Goal: Information Seeking & Learning: Learn about a topic

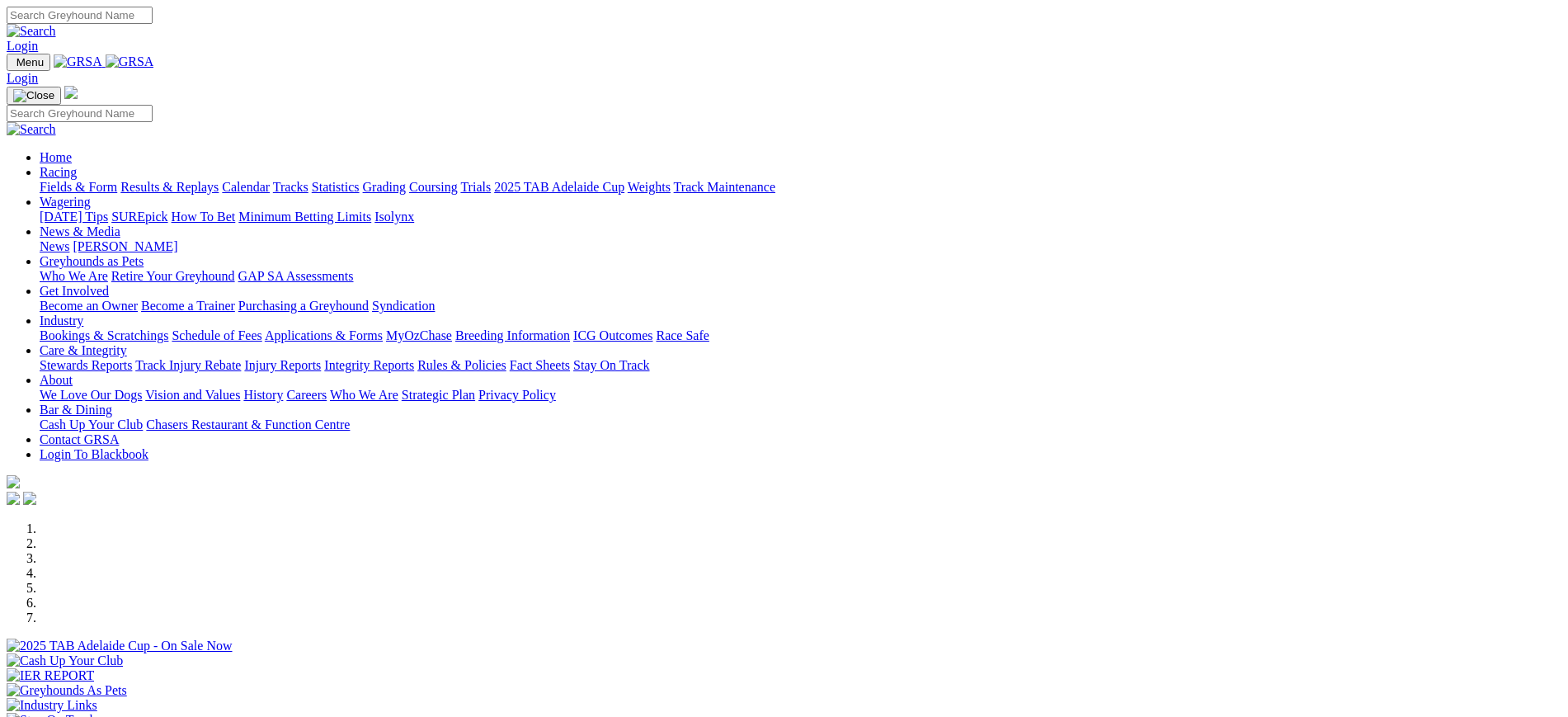
scroll to position [589, 0]
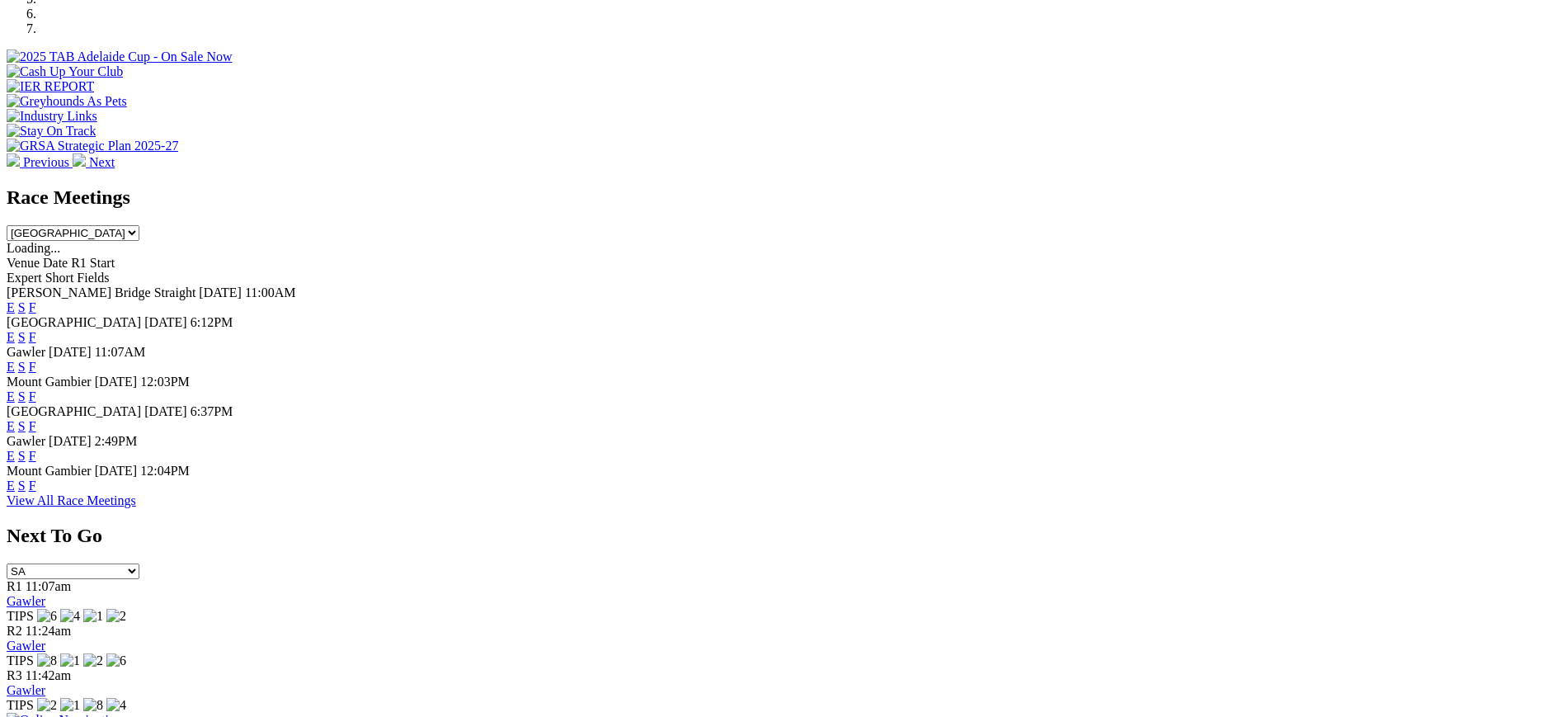
click at [36, 419] on link "F" at bounding box center [33, 425] width 7 height 14
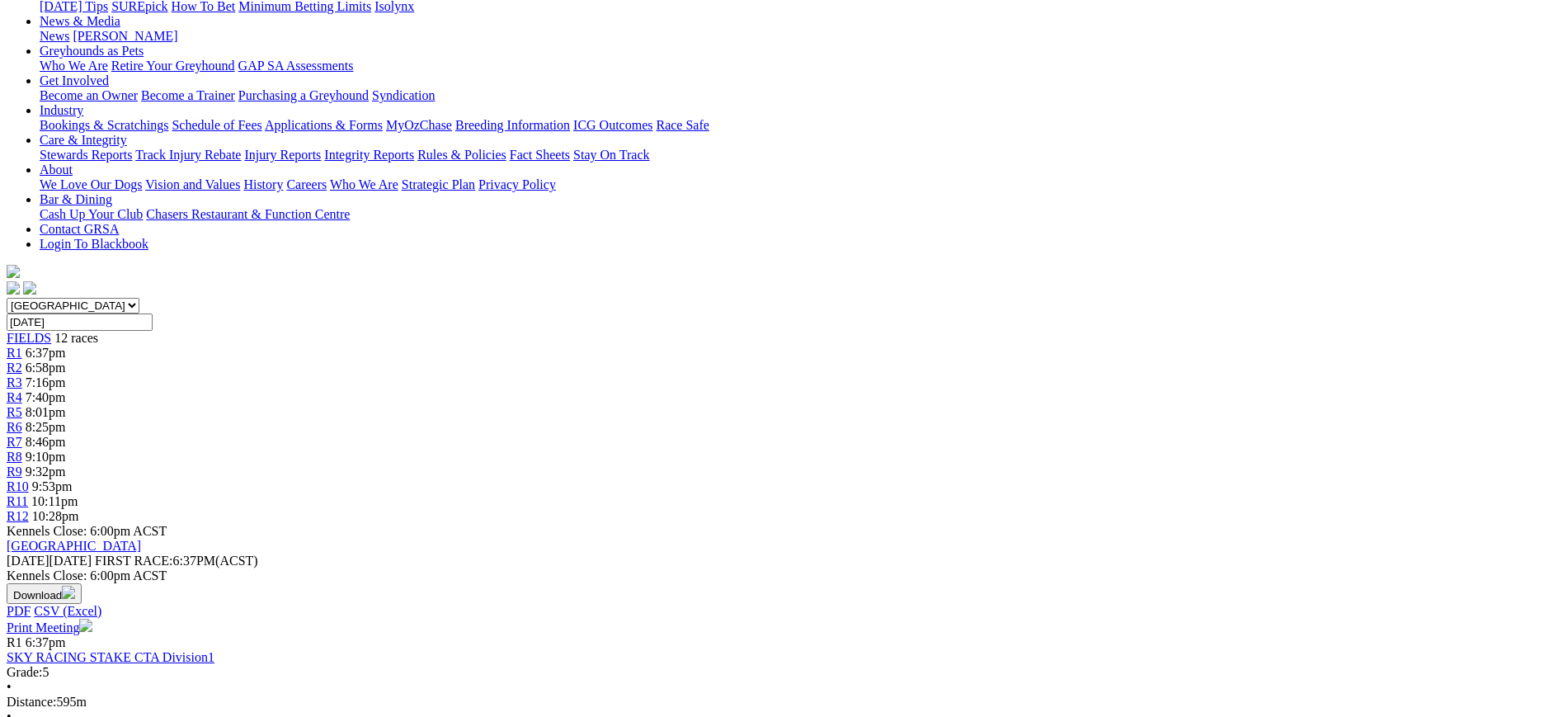
scroll to position [299, 0]
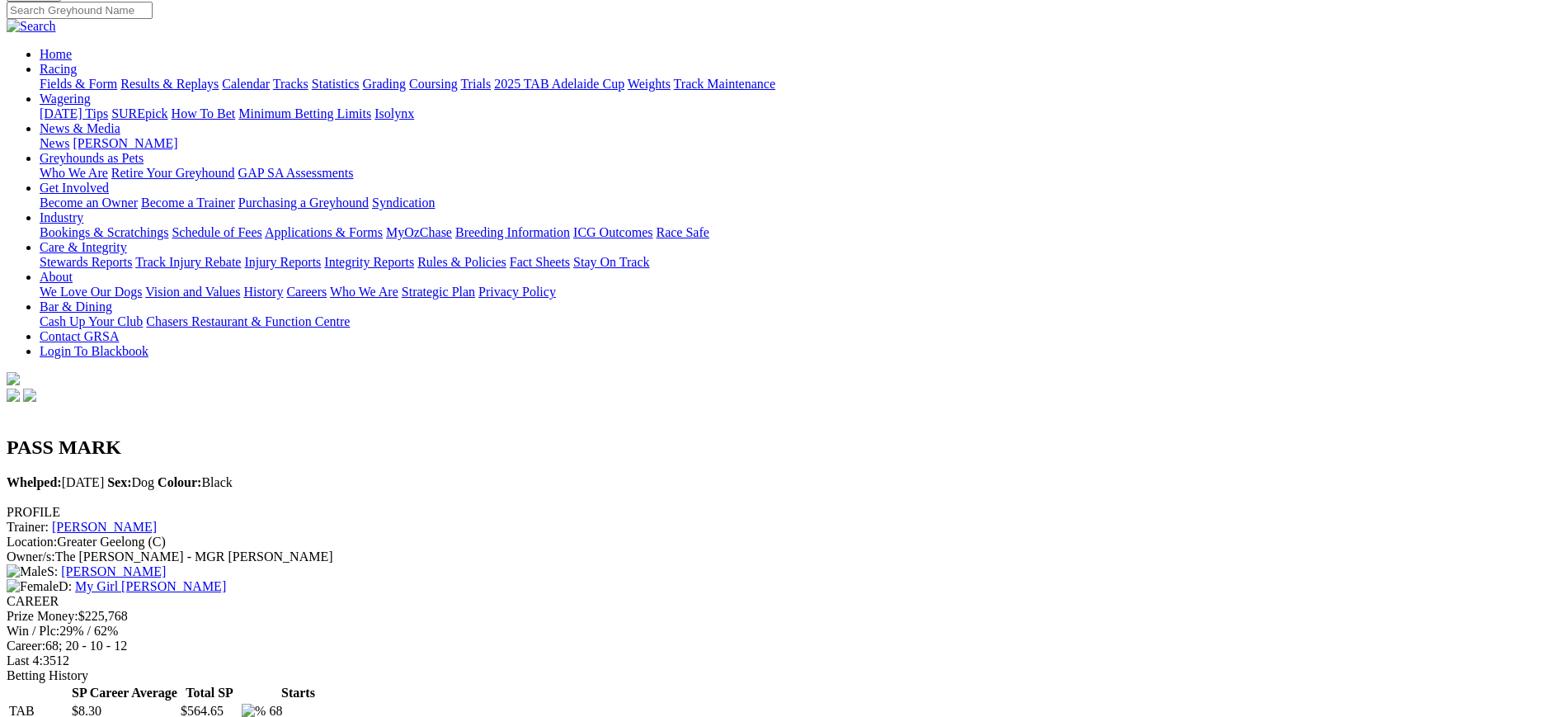
scroll to position [47, 0]
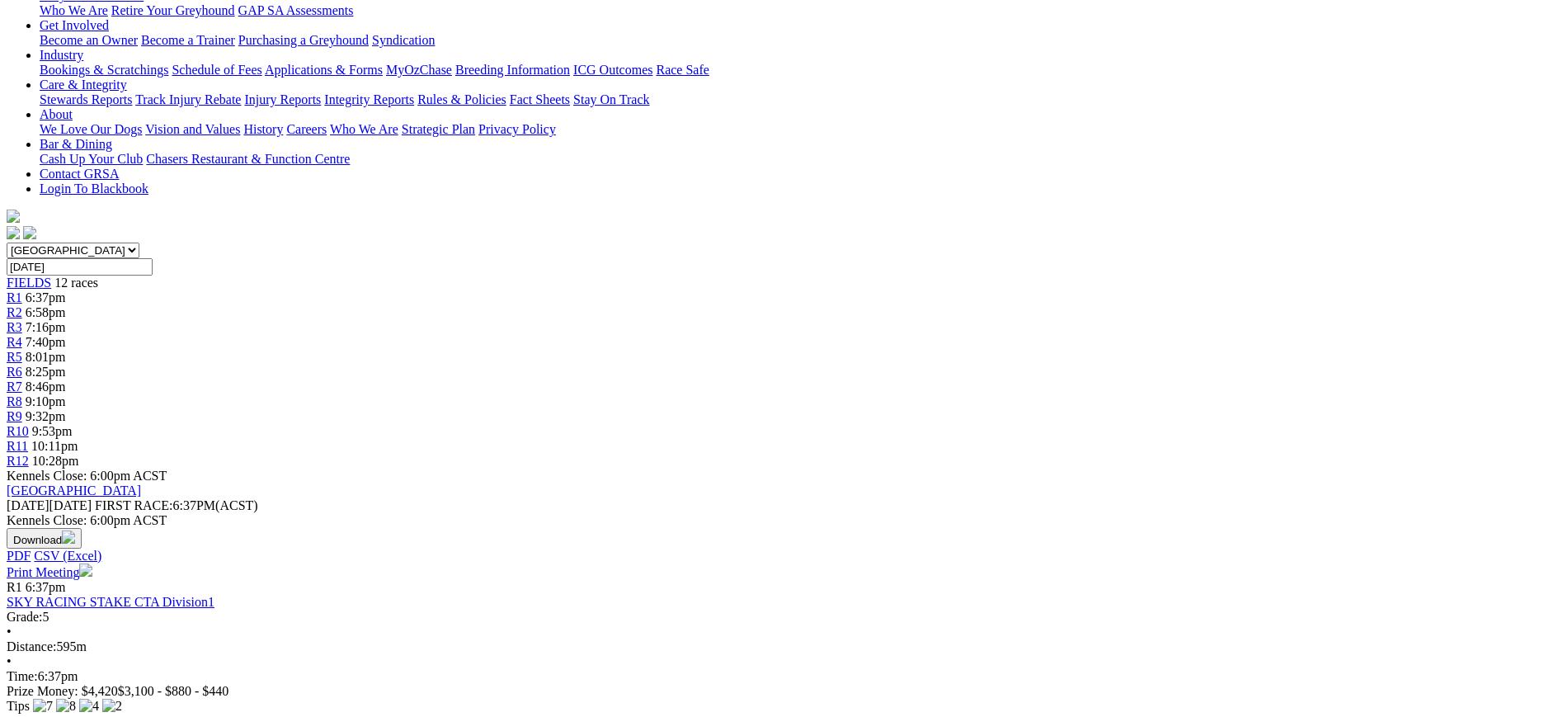
scroll to position [347, 0]
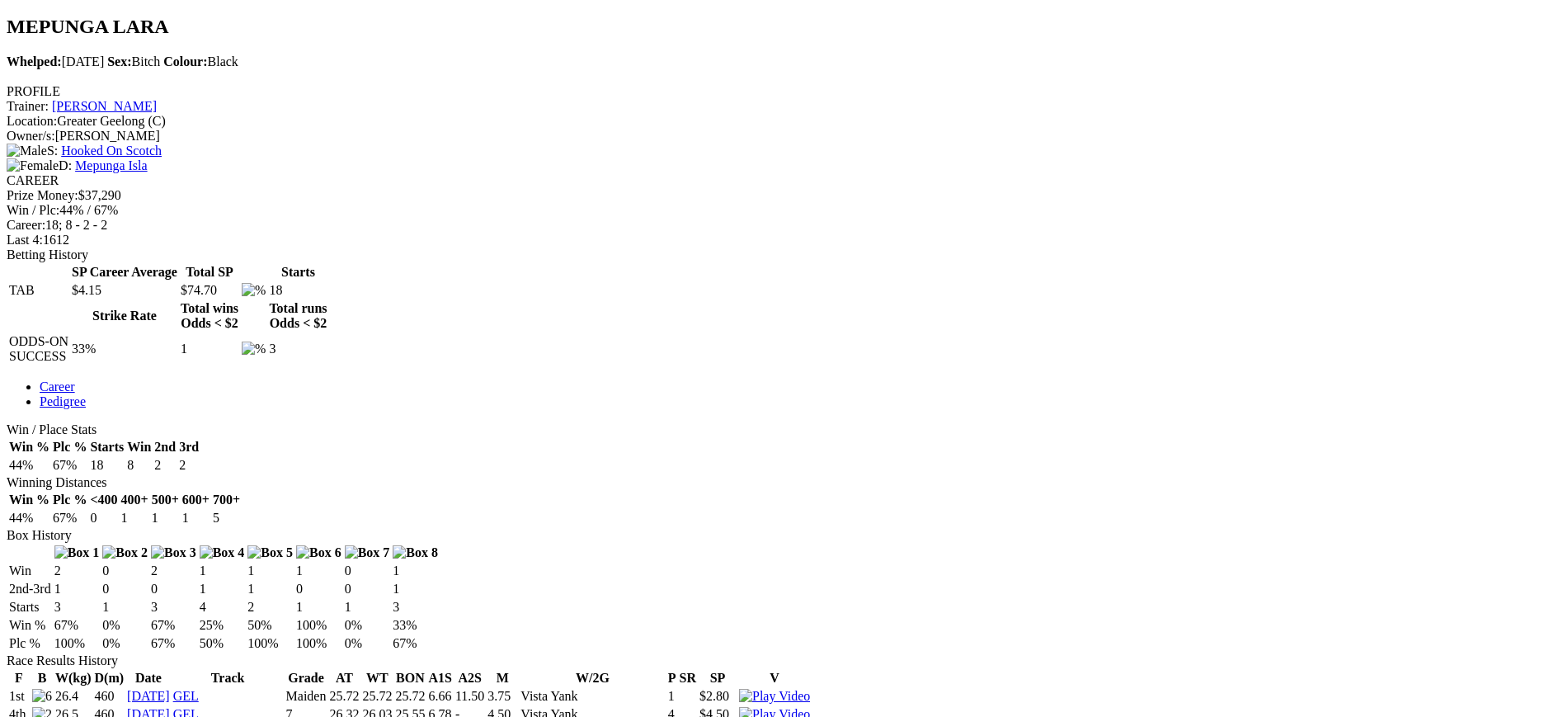
scroll to position [583, 0]
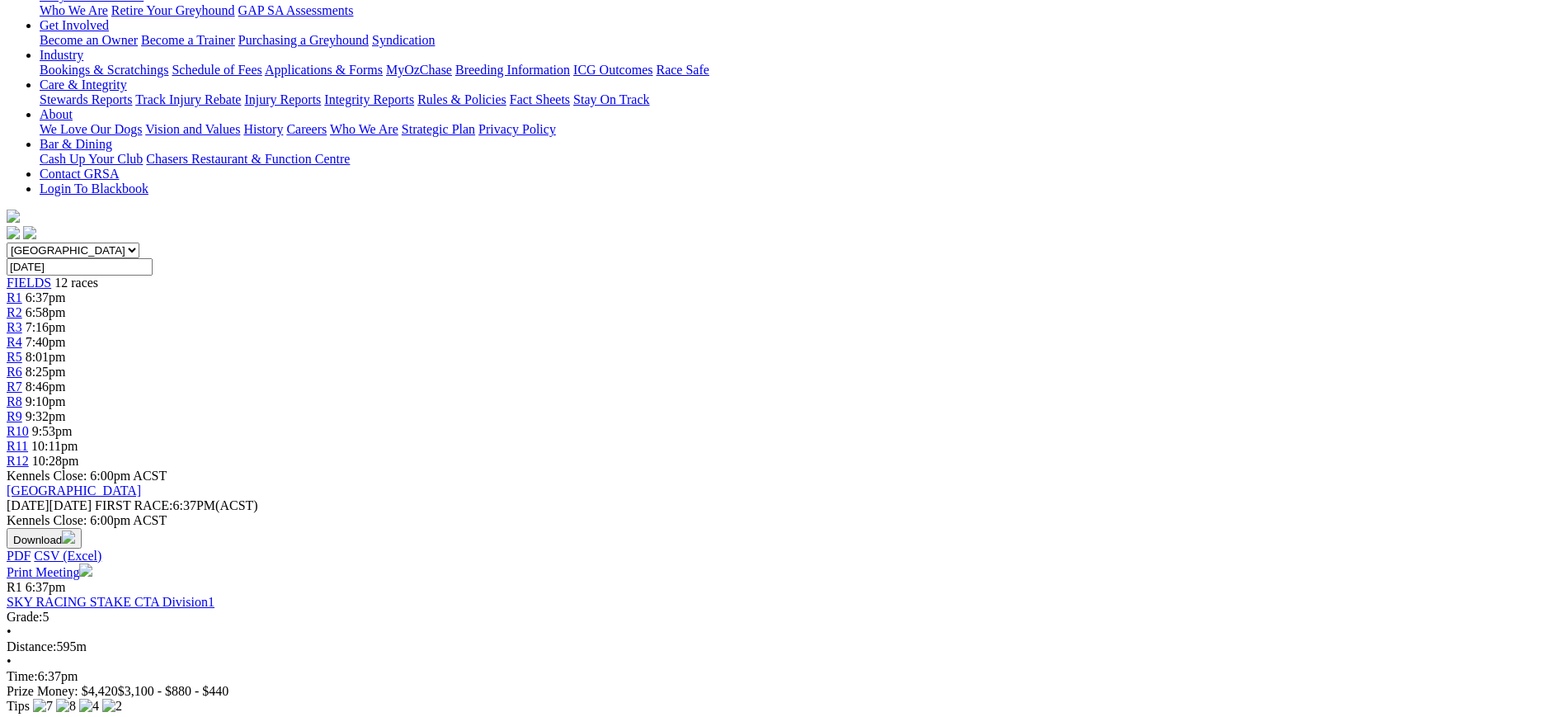
scroll to position [299, 0]
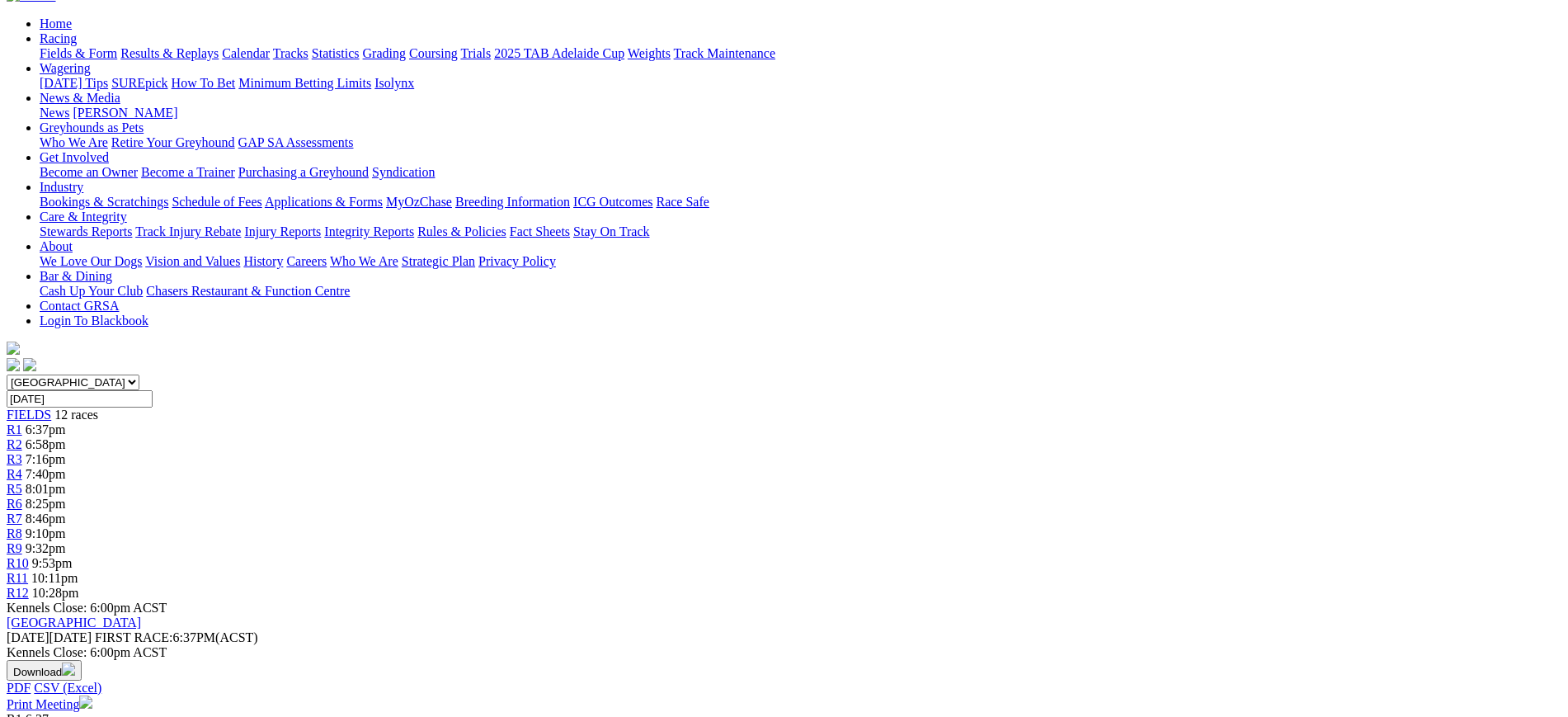
scroll to position [214, 0]
